Goal: Use online tool/utility: Utilize a website feature to perform a specific function

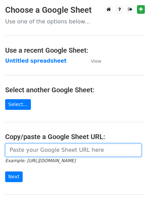
click at [66, 149] on input "url" at bounding box center [73, 149] width 137 height 13
paste input "[URL][DOMAIN_NAME]"
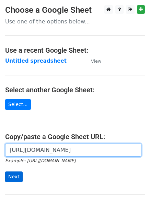
type input "[URL][DOMAIN_NAME]"
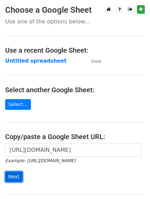
scroll to position [0, 0]
click at [19, 174] on input "Next" at bounding box center [14, 176] width 18 height 11
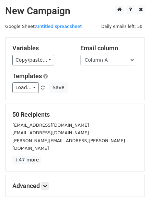
scroll to position [68, 0]
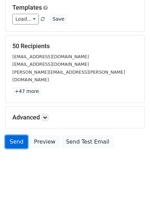
click at [10, 135] on link "Send" at bounding box center [16, 141] width 23 height 13
